Goal: Obtain resource: Obtain resource

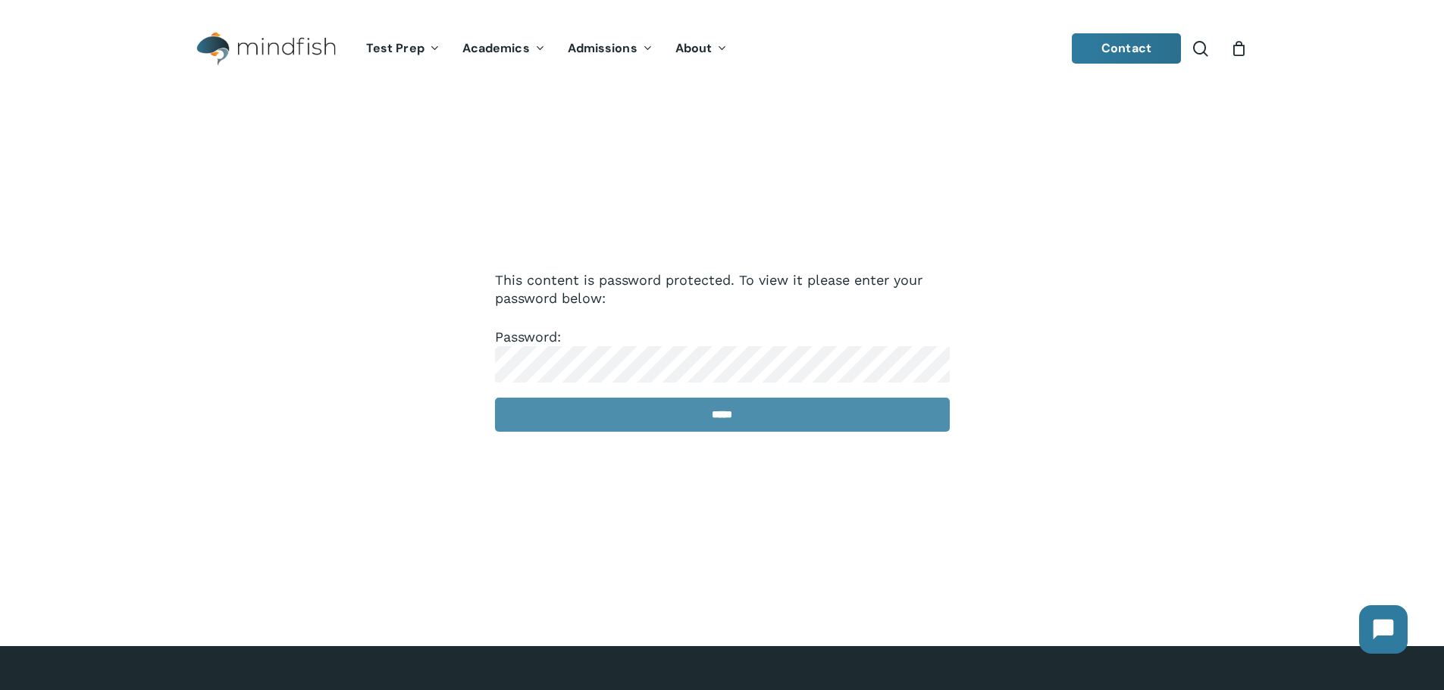
click at [734, 421] on input "*****" at bounding box center [722, 415] width 455 height 34
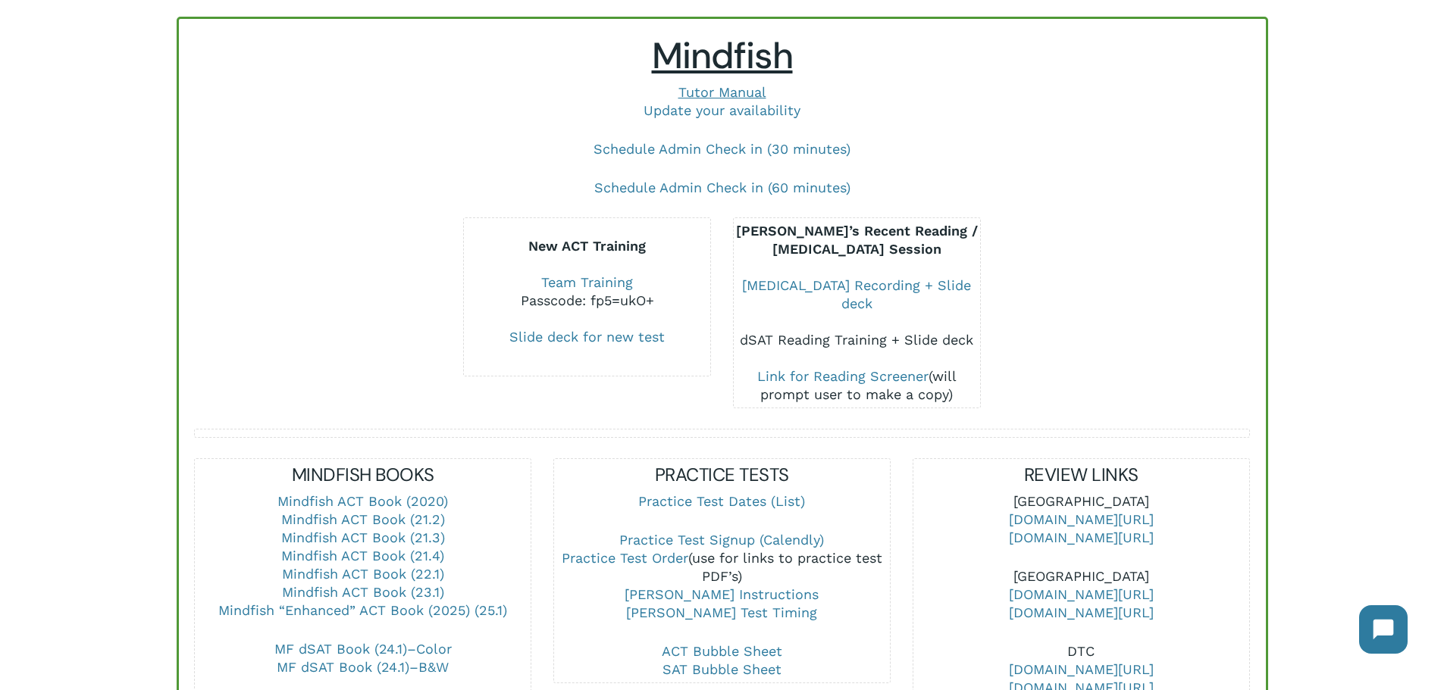
scroll to position [303, 0]
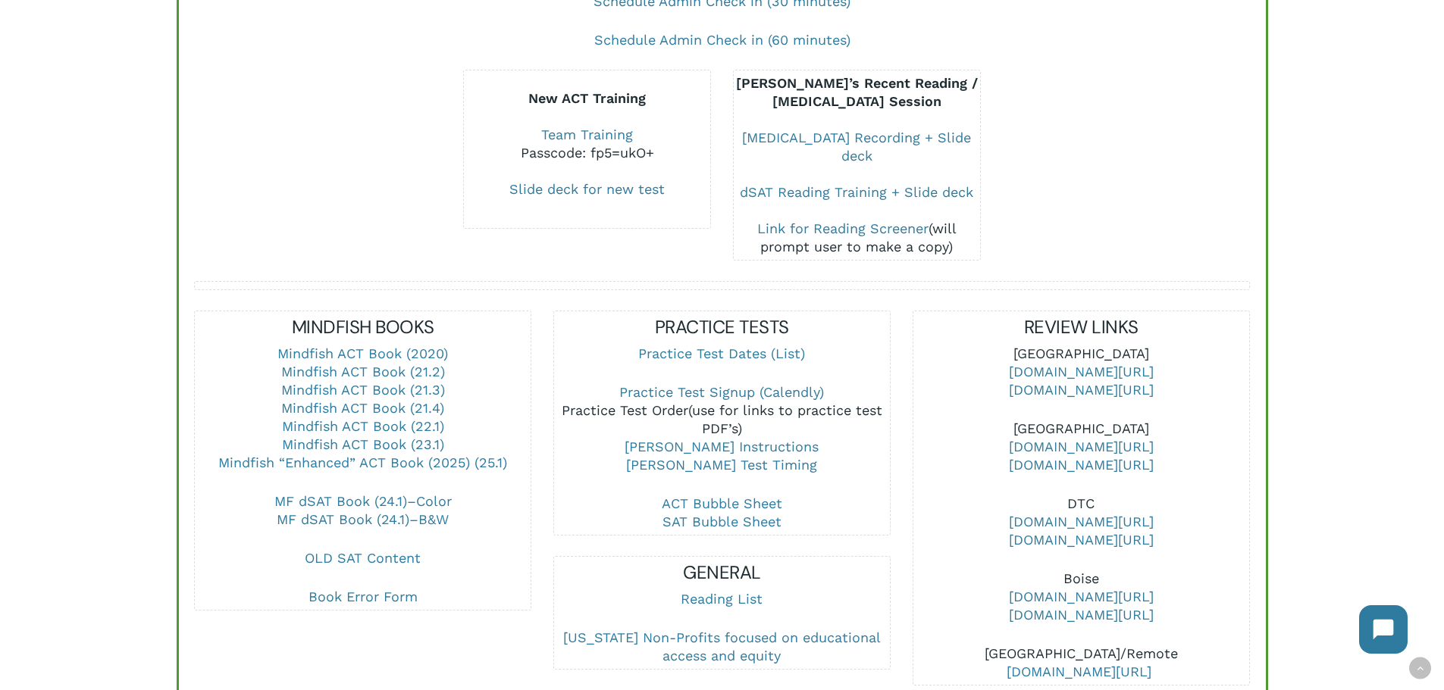
click at [674, 402] on link "Practice Test Order" at bounding box center [625, 410] width 127 height 16
